Goal: Find specific page/section: Find specific page/section

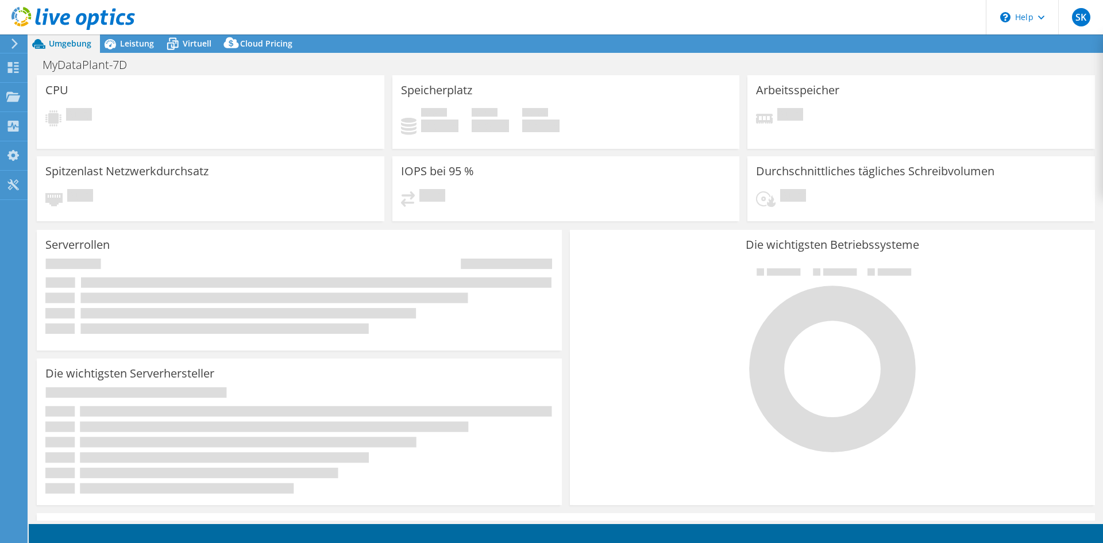
select select "USD"
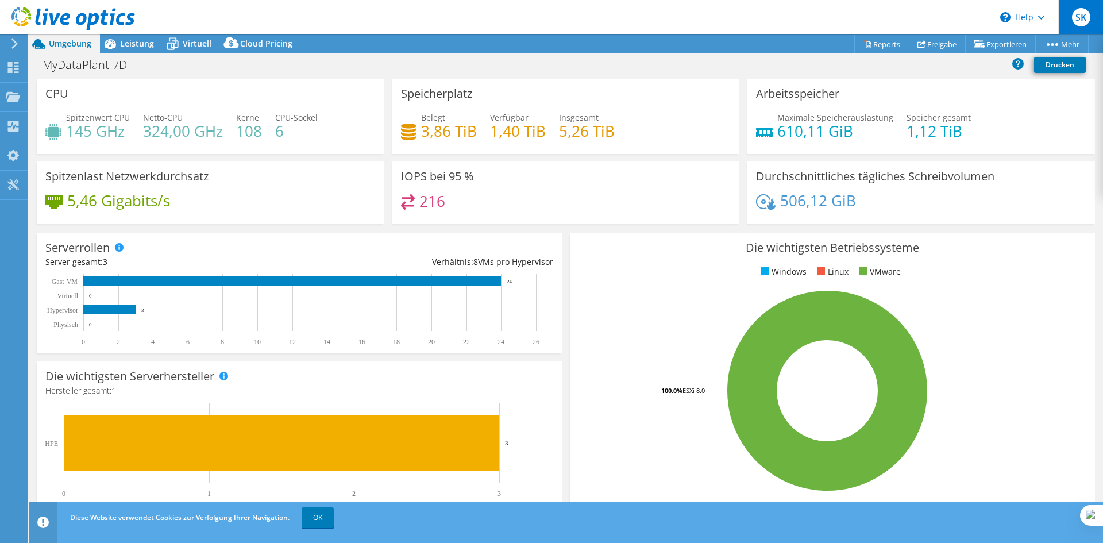
click at [1082, 17] on span "SK" at bounding box center [1081, 17] width 18 height 18
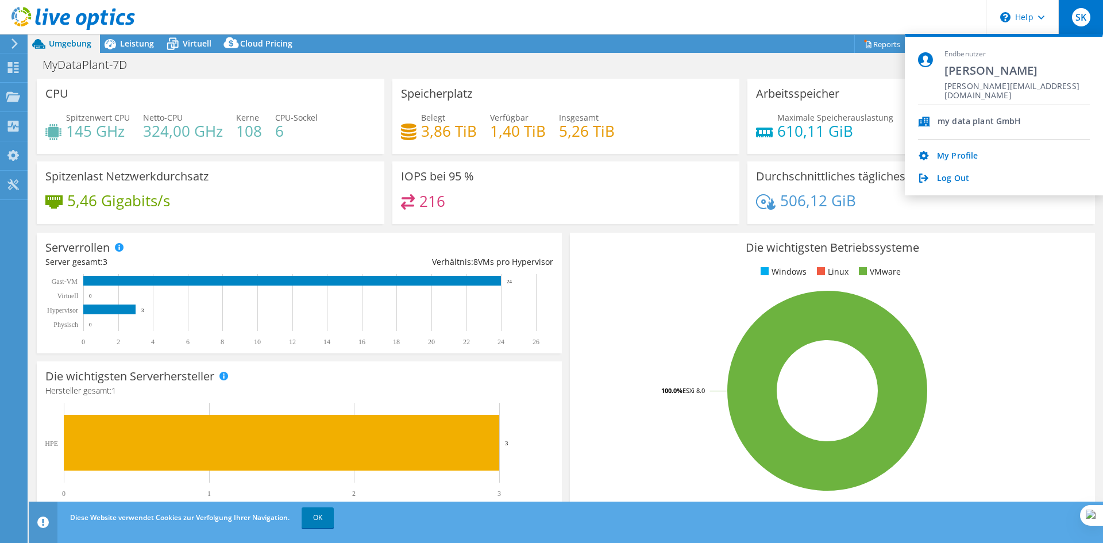
click at [978, 121] on div "my data plant GmbH" at bounding box center [980, 122] width 84 height 11
click at [968, 153] on link "My Profile" at bounding box center [957, 156] width 41 height 11
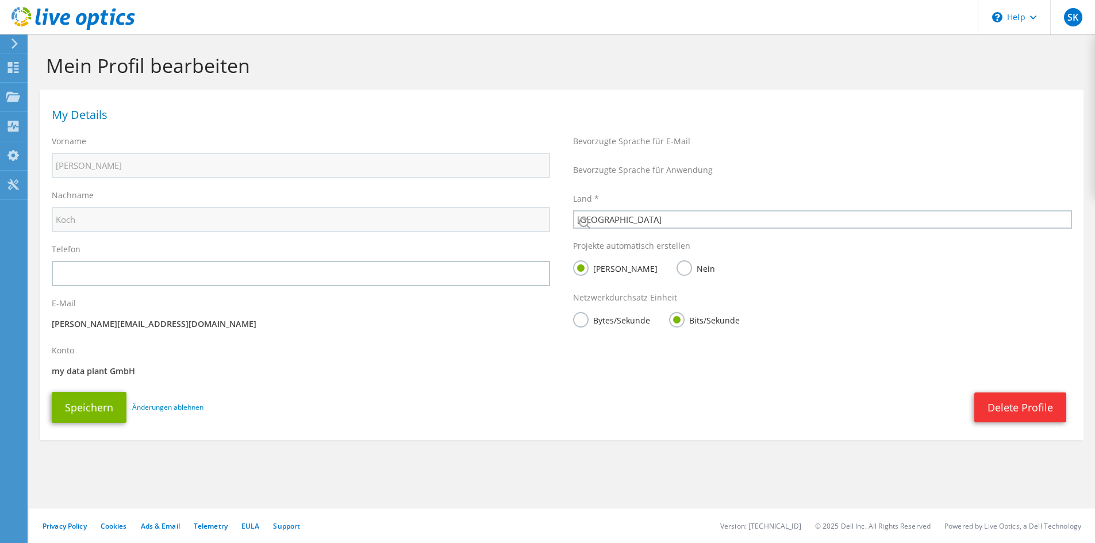
select select "56"
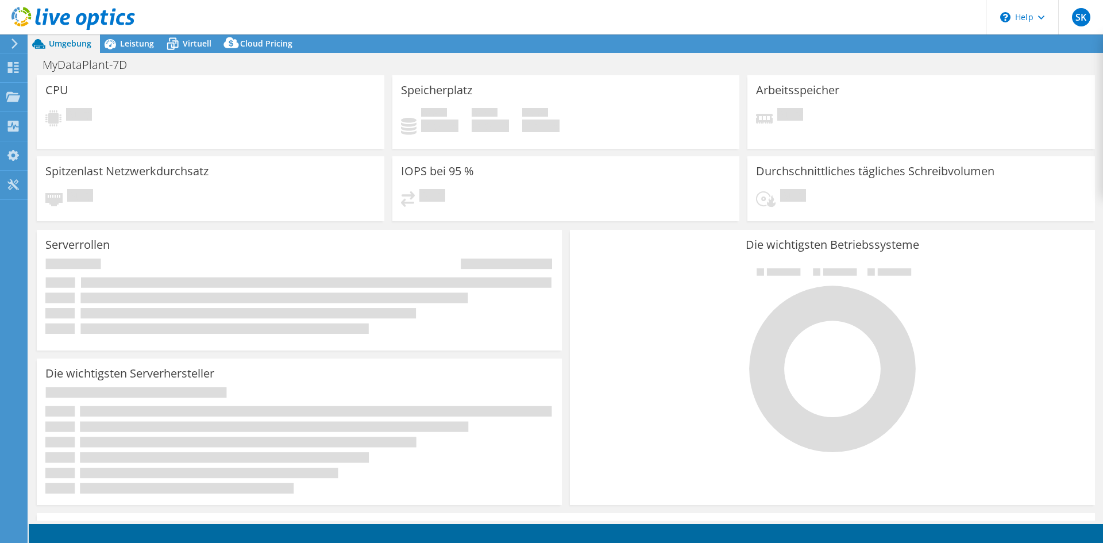
select select "USD"
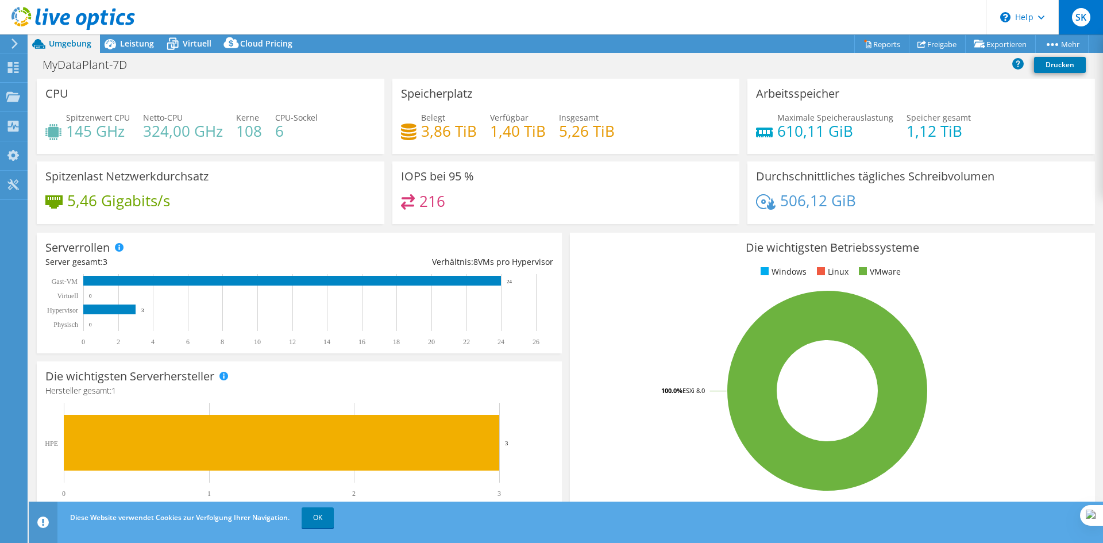
click at [1078, 14] on span "SK" at bounding box center [1081, 17] width 18 height 18
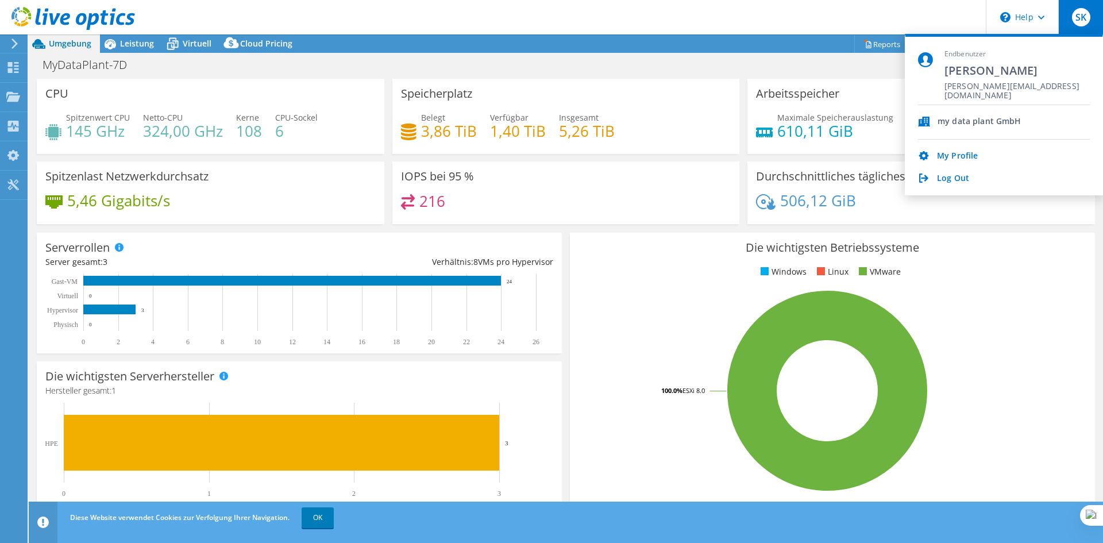
click at [929, 121] on icon at bounding box center [924, 122] width 12 height 10
click at [965, 153] on link "My Profile" at bounding box center [957, 156] width 41 height 11
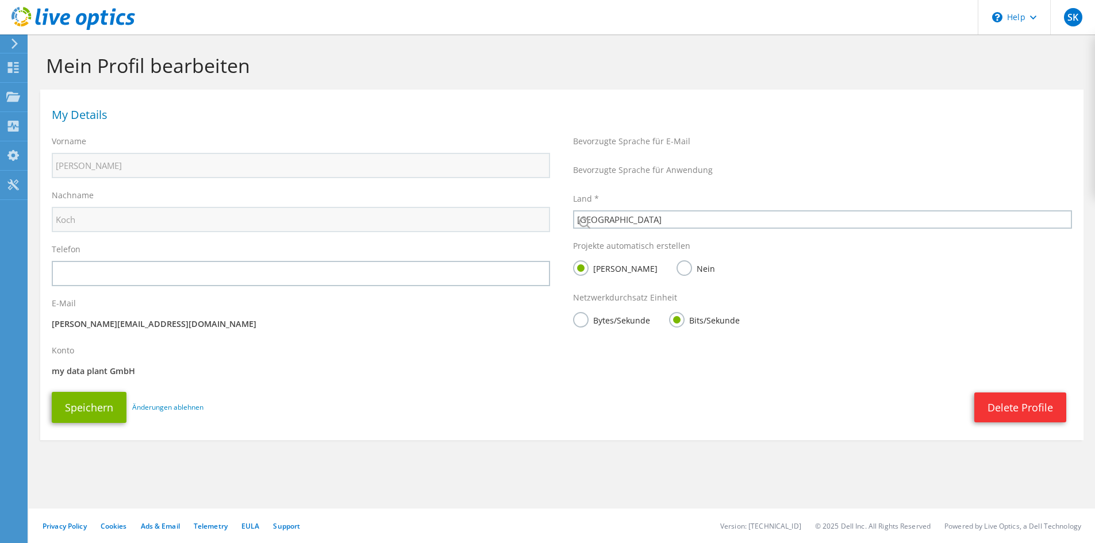
select select "56"
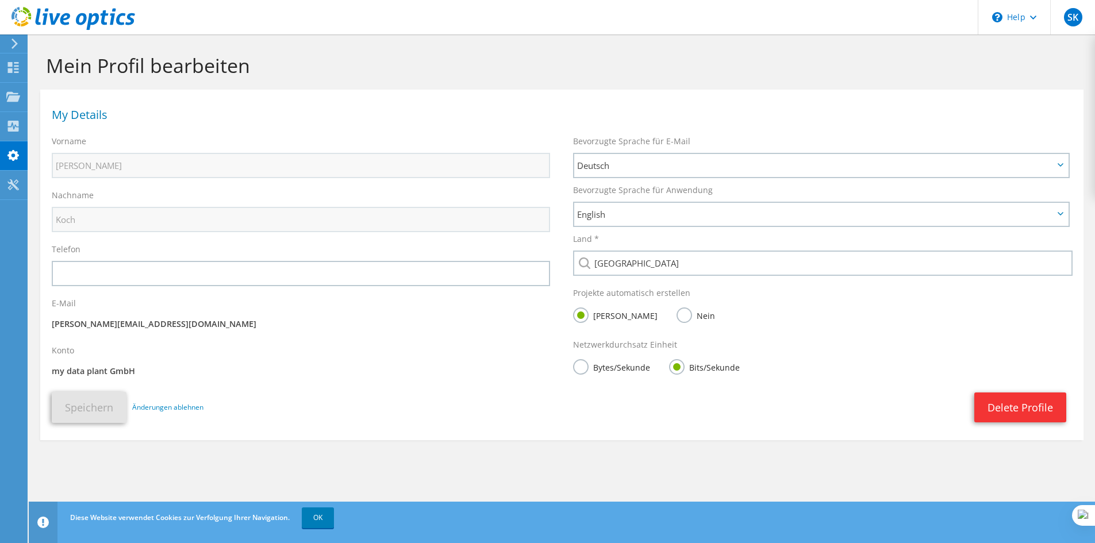
click at [99, 369] on p "my data plant GmbH" at bounding box center [301, 371] width 498 height 13
click at [311, 523] on link "OK" at bounding box center [318, 517] width 32 height 21
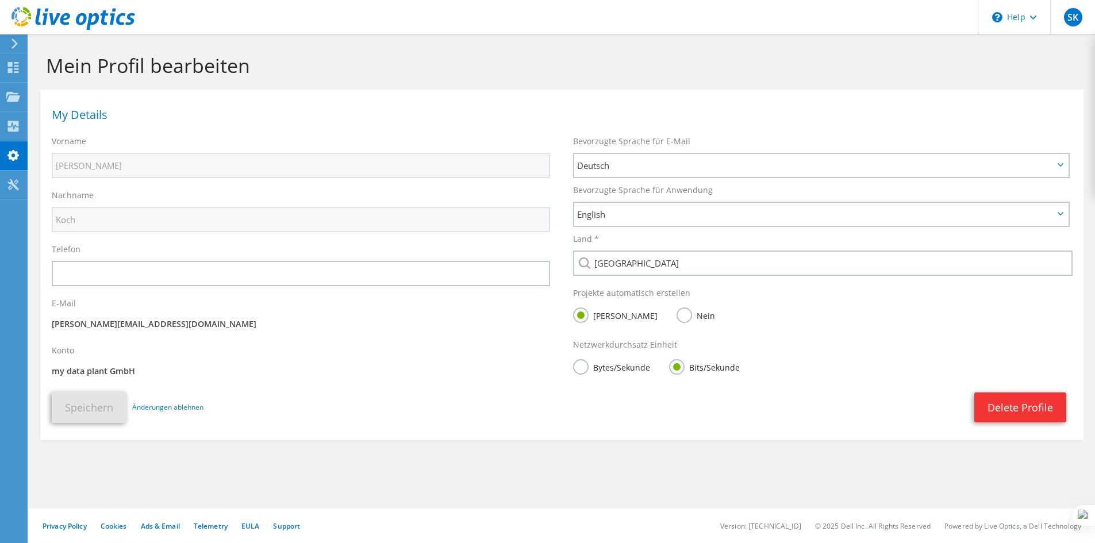
click at [11, 46] on icon at bounding box center [14, 44] width 9 height 10
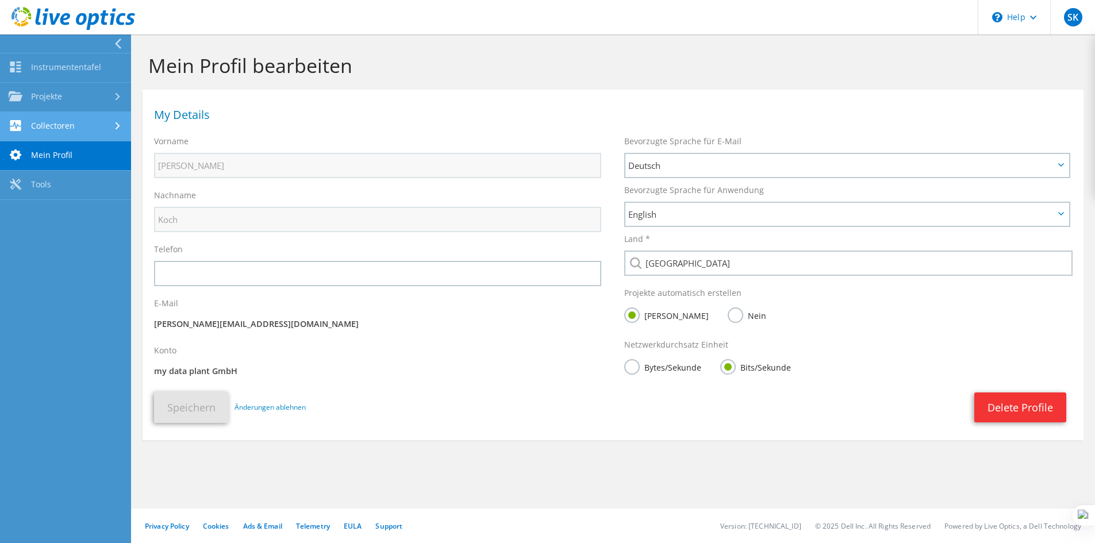
click at [48, 122] on link "Collectoren" at bounding box center [65, 126] width 131 height 29
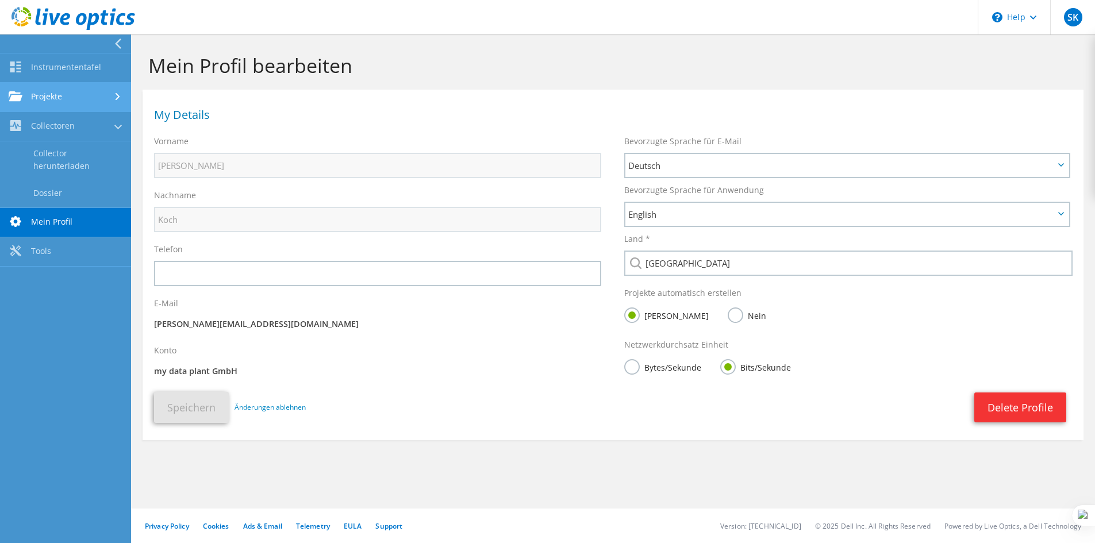
click at [54, 92] on link "Projekte" at bounding box center [65, 97] width 131 height 29
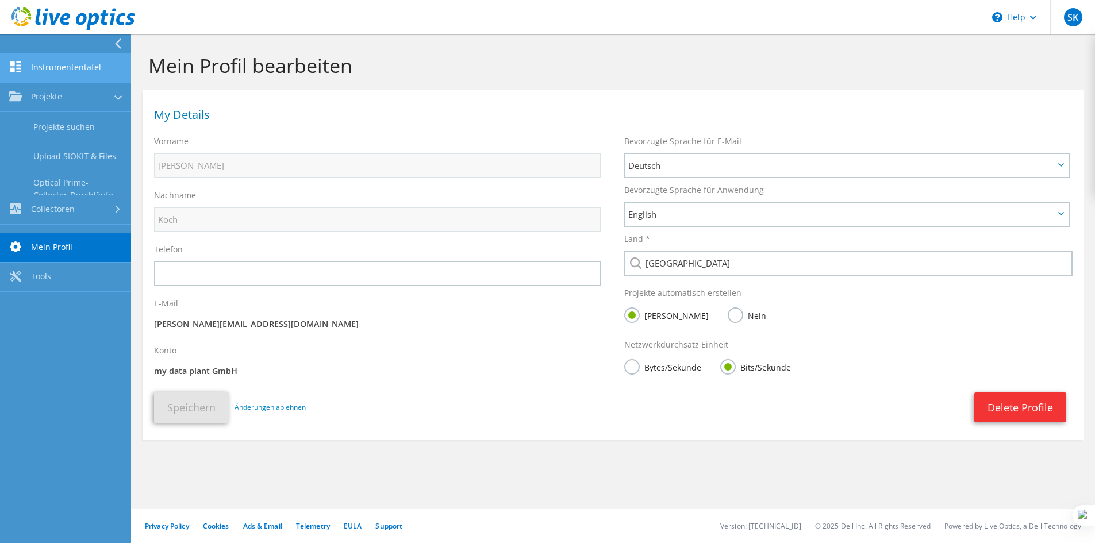
click at [52, 68] on link "Instrumententafel" at bounding box center [65, 67] width 131 height 29
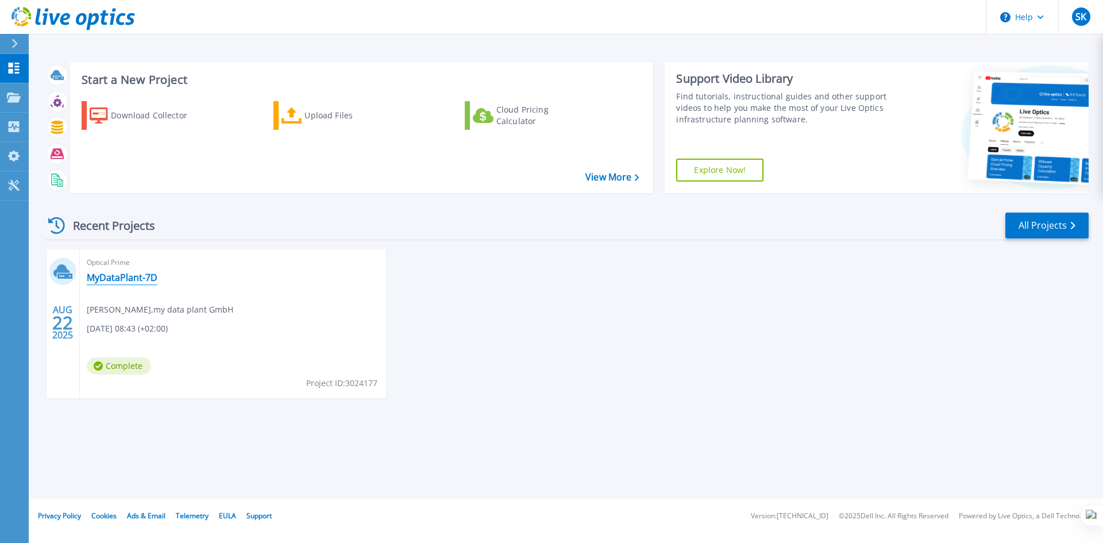
click at [154, 276] on link "MyDataPlant-7D" at bounding box center [122, 277] width 71 height 11
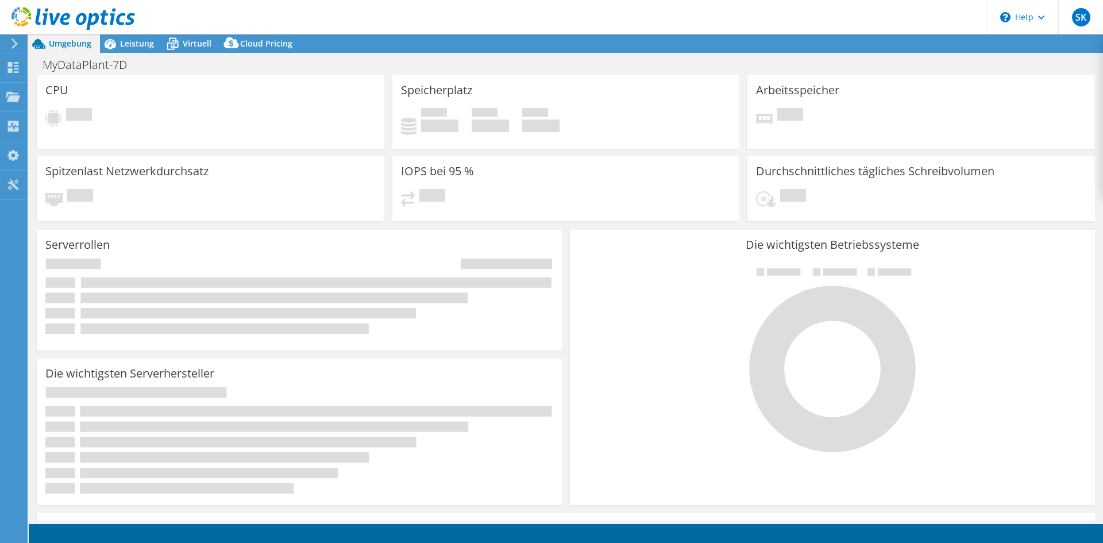
select select "USD"
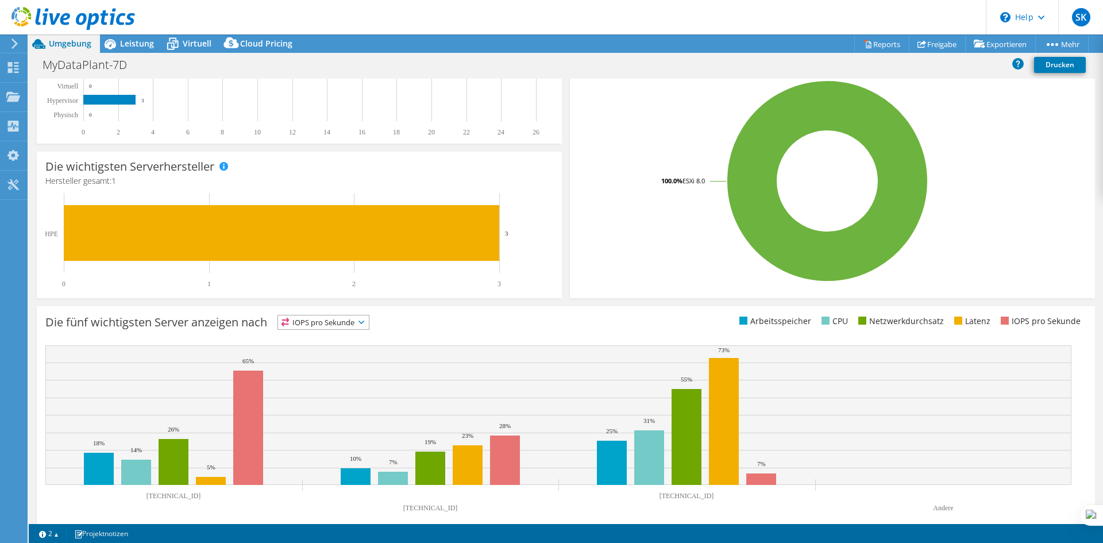
scroll to position [224, 0]
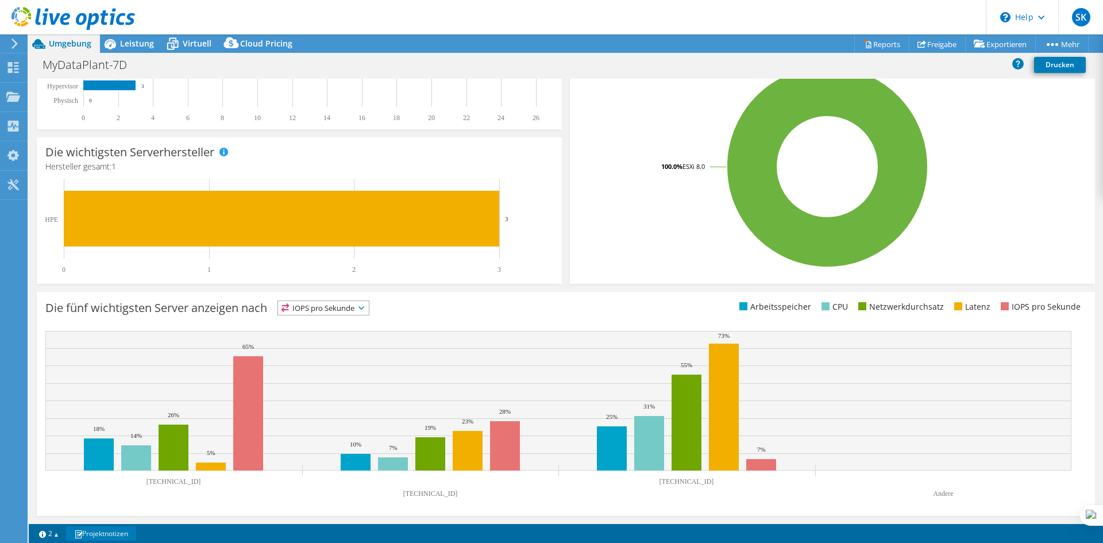
click at [84, 529] on link "Projektnotizen" at bounding box center [101, 533] width 70 height 14
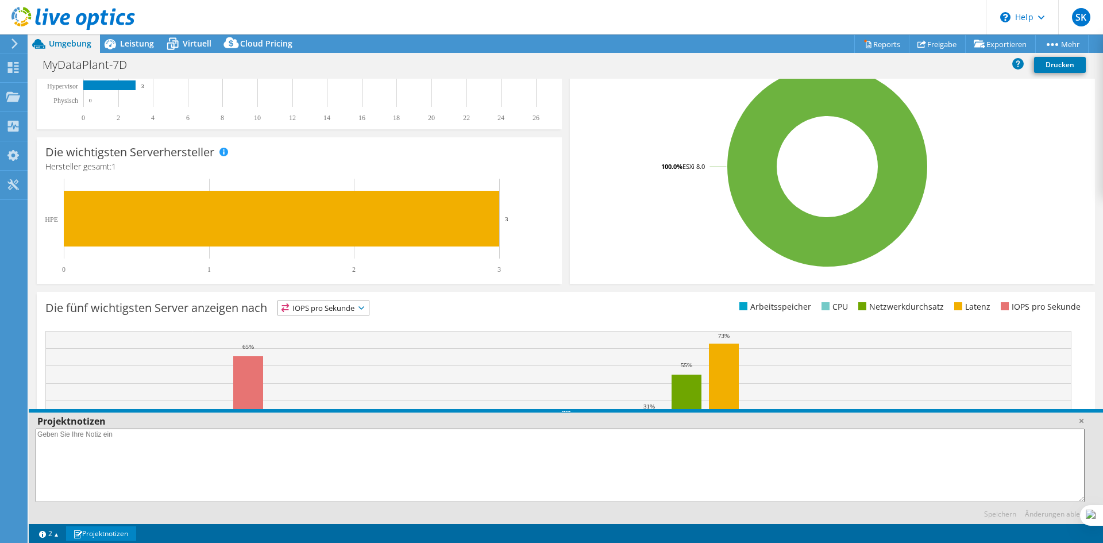
click at [609, 188] on rect at bounding box center [828, 166] width 498 height 201
